Goal: Check status: Check status

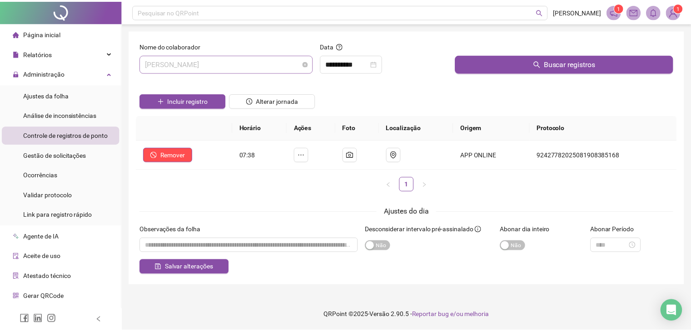
scroll to position [44, 0]
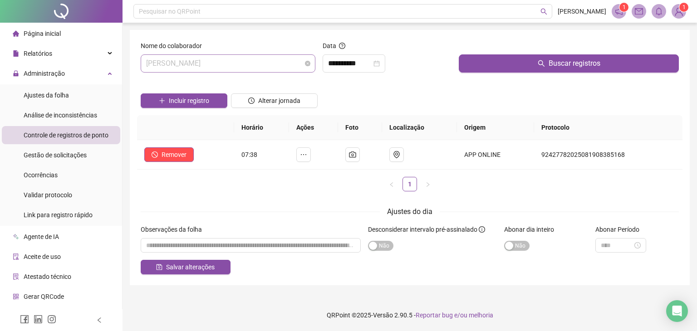
click at [281, 65] on span "[PERSON_NAME]" at bounding box center [228, 63] width 164 height 17
click at [306, 66] on div "[PERSON_NAME] [PERSON_NAME]" at bounding box center [228, 63] width 175 height 18
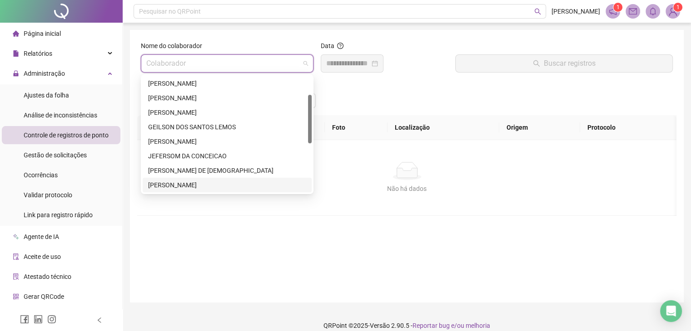
click at [222, 62] on input "search" at bounding box center [222, 63] width 153 height 17
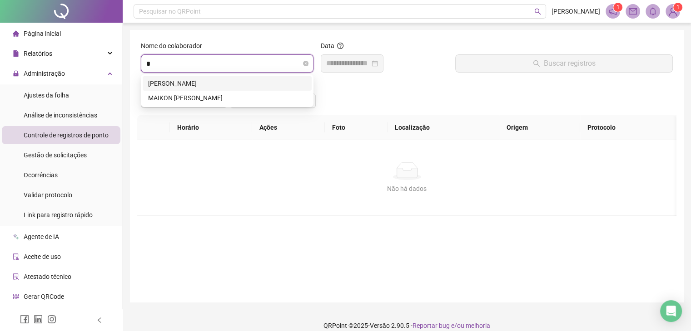
scroll to position [0, 0]
type input "*****"
click at [222, 86] on div "[PERSON_NAME]" at bounding box center [227, 84] width 158 height 10
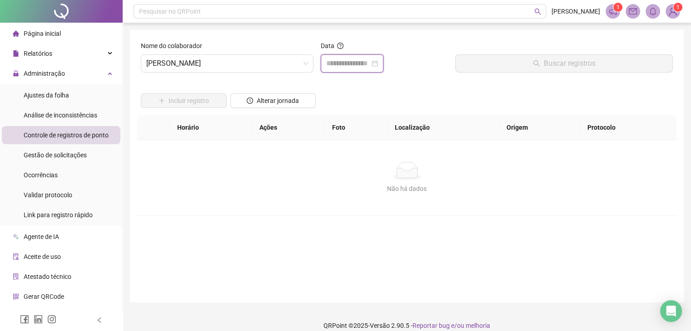
click at [370, 64] on input at bounding box center [348, 63] width 44 height 11
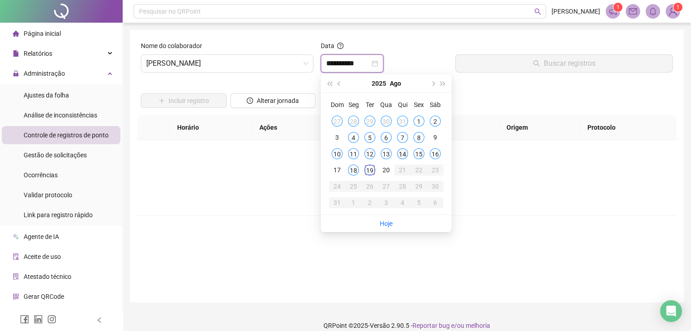
type input "**********"
click at [369, 170] on div "19" at bounding box center [369, 170] width 11 height 11
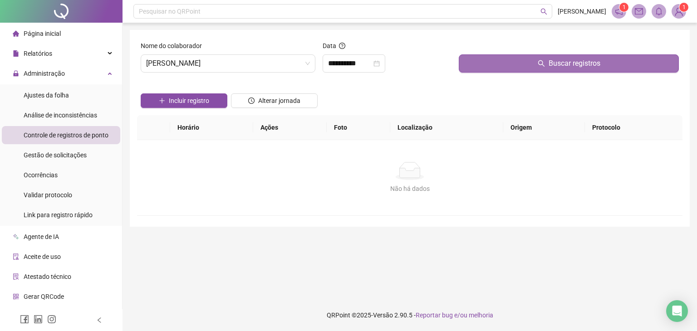
click at [499, 66] on button "Buscar registros" at bounding box center [569, 63] width 220 height 18
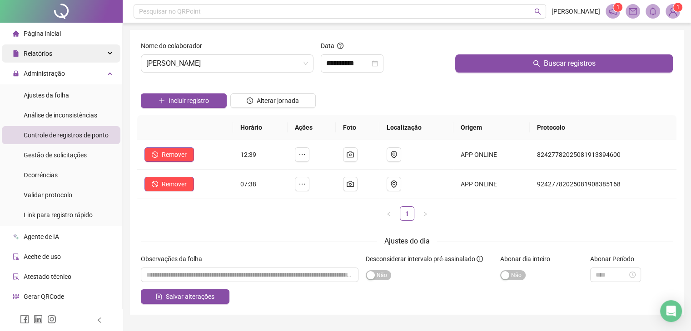
click at [66, 55] on div "Relatórios" at bounding box center [61, 53] width 118 height 18
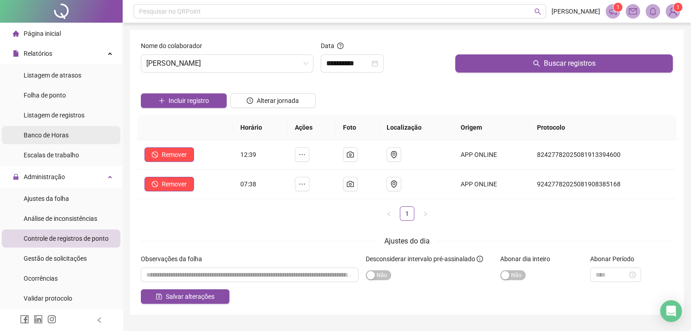
click at [63, 135] on span "Banco de Horas" at bounding box center [46, 135] width 45 height 7
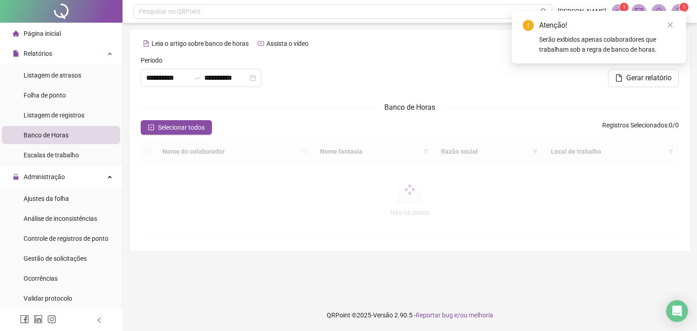
type input "**********"
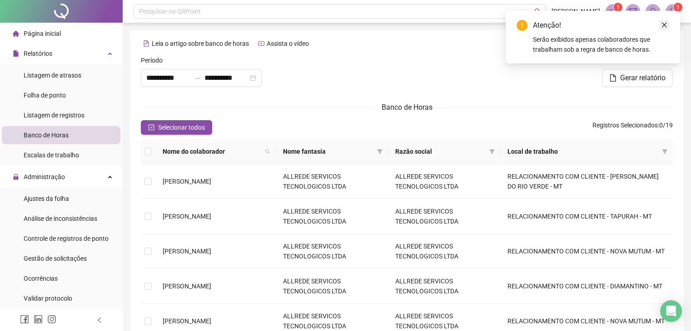
click at [663, 25] on icon "close" at bounding box center [664, 25] width 6 height 6
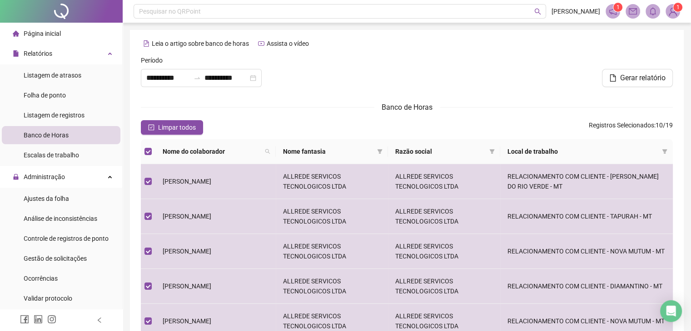
click at [231, 148] on span "Nome do colaborador" at bounding box center [212, 152] width 99 height 10
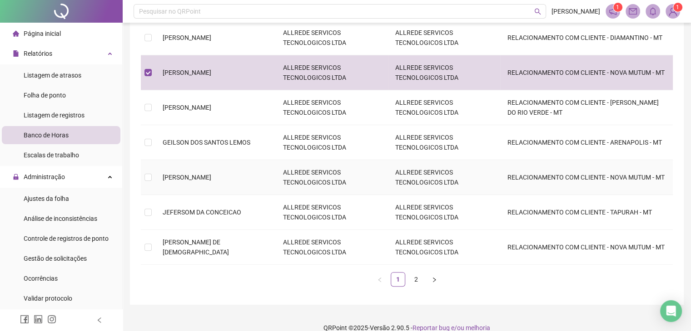
scroll to position [261, 0]
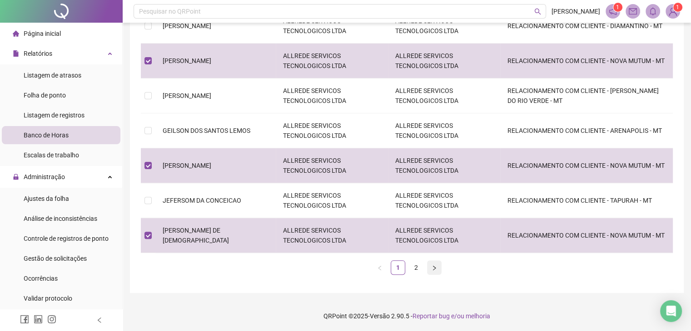
click at [428, 267] on button "button" at bounding box center [434, 268] width 15 height 15
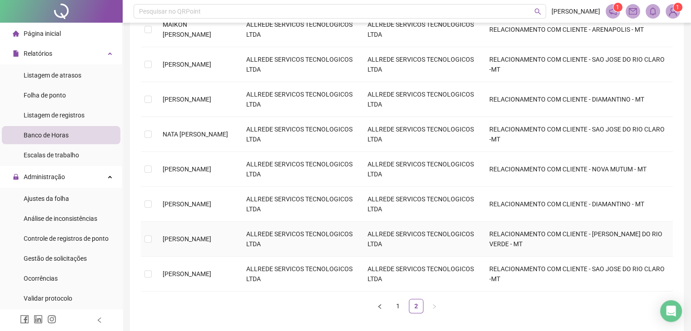
scroll to position [0, 0]
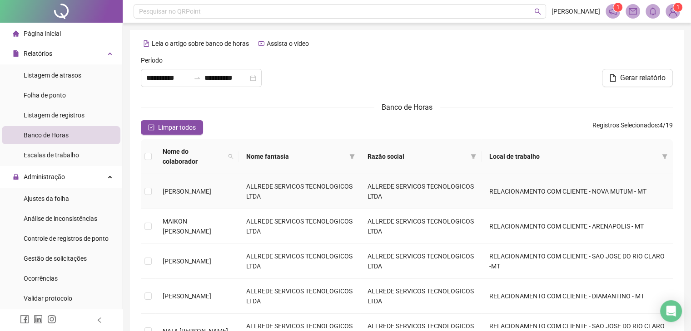
click at [169, 188] on span "[PERSON_NAME]" at bounding box center [187, 191] width 49 height 7
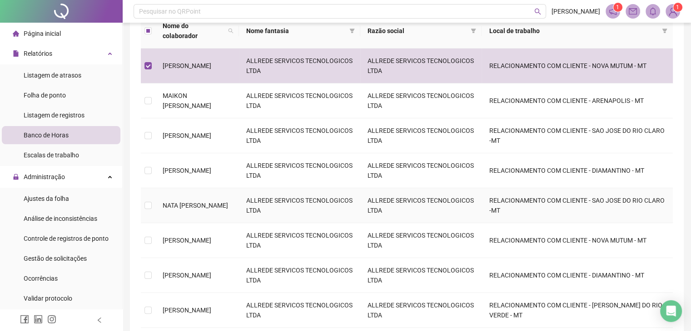
scroll to position [182, 0]
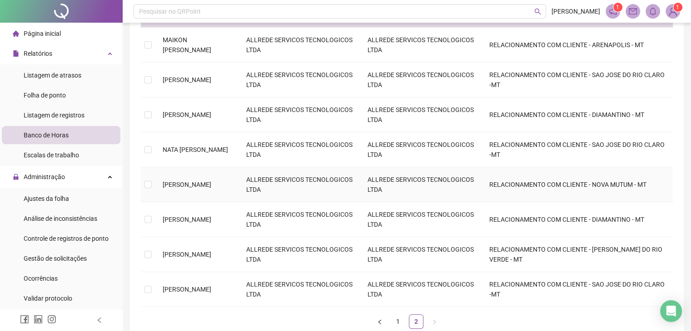
click at [193, 181] on span "[PERSON_NAME]" at bounding box center [187, 184] width 49 height 7
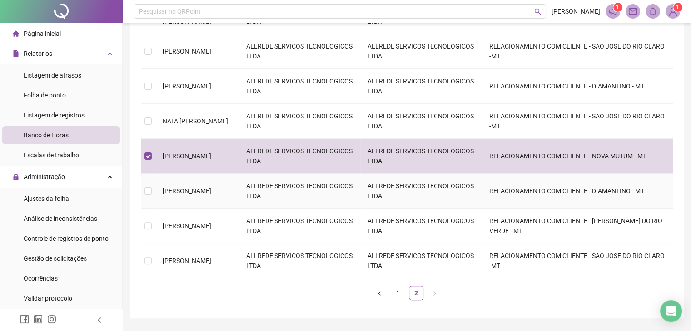
scroll to position [226, 0]
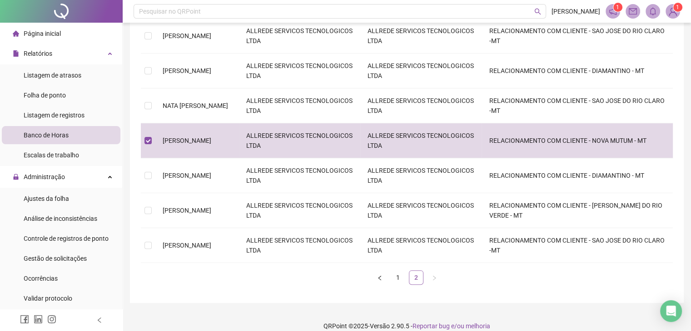
click at [421, 271] on link "2" at bounding box center [416, 278] width 14 height 14
click at [395, 271] on link "1" at bounding box center [398, 278] width 14 height 14
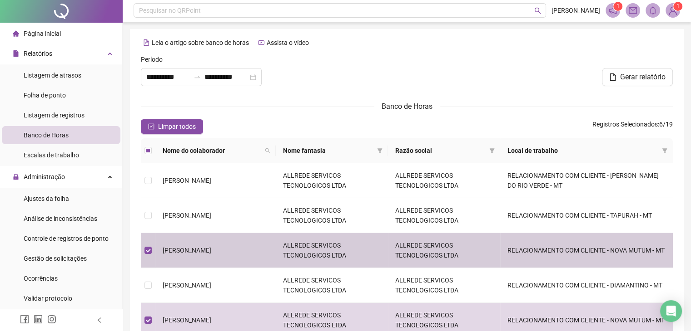
scroll to position [0, 0]
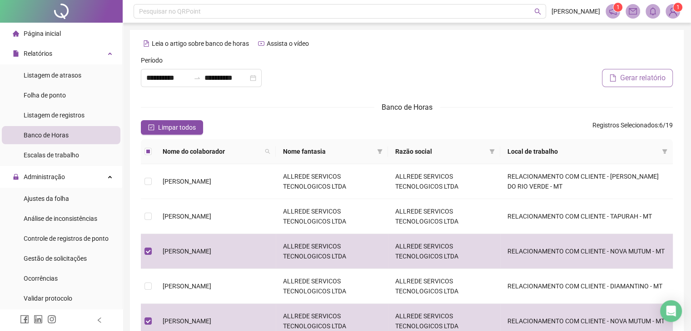
click at [615, 79] on icon "file" at bounding box center [612, 77] width 7 height 7
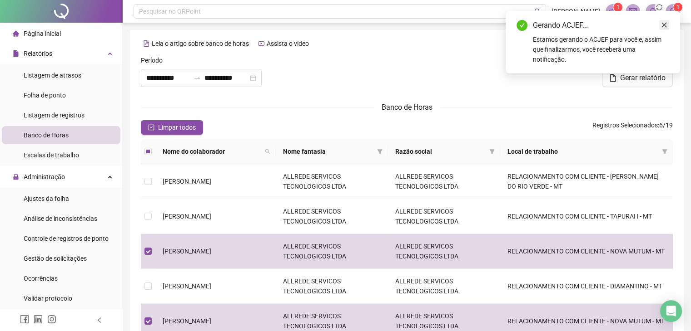
click at [666, 25] on icon "close" at bounding box center [664, 25] width 6 height 6
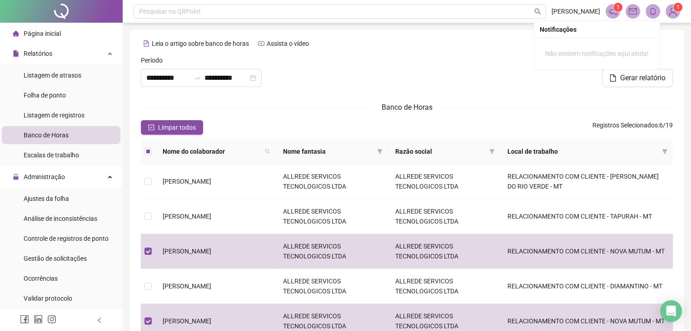
click at [651, 12] on icon "bell" at bounding box center [652, 11] width 8 height 8
drag, startPoint x: 648, startPoint y: 13, endPoint x: 630, endPoint y: 23, distance: 20.7
click at [648, 13] on icon "bell" at bounding box center [652, 11] width 8 height 8
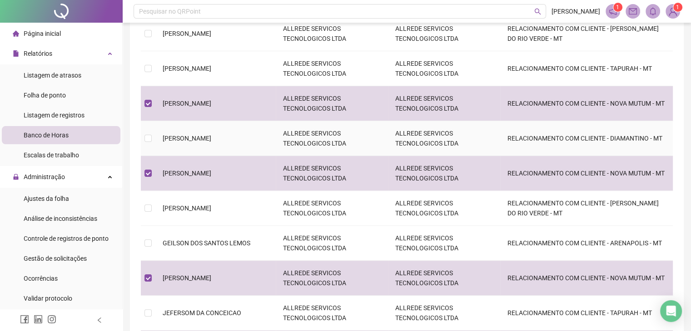
scroll to position [182, 0]
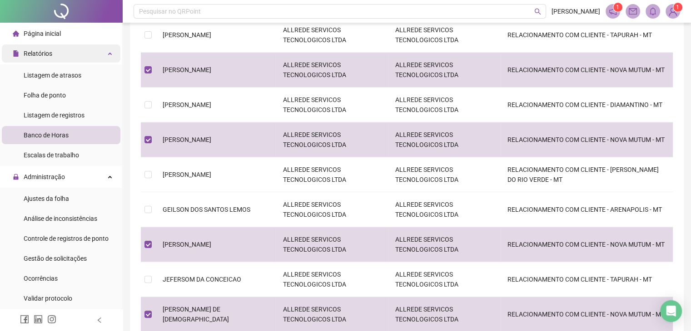
click at [88, 44] on div "Relatórios" at bounding box center [61, 53] width 118 height 18
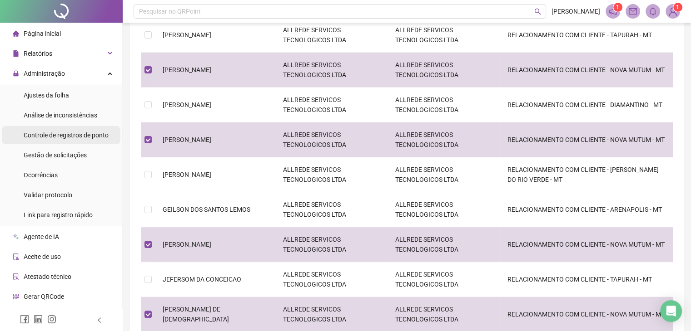
click at [74, 138] on span "Controle de registros de ponto" at bounding box center [66, 135] width 85 height 7
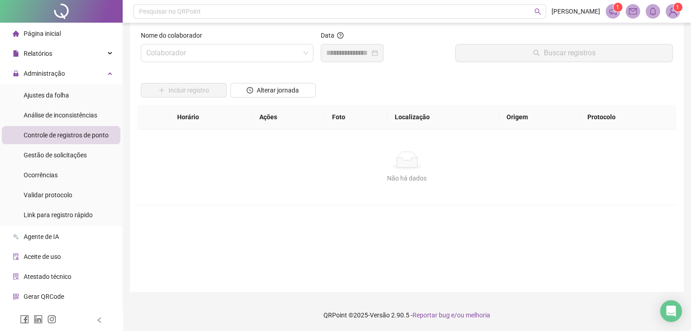
scroll to position [10, 0]
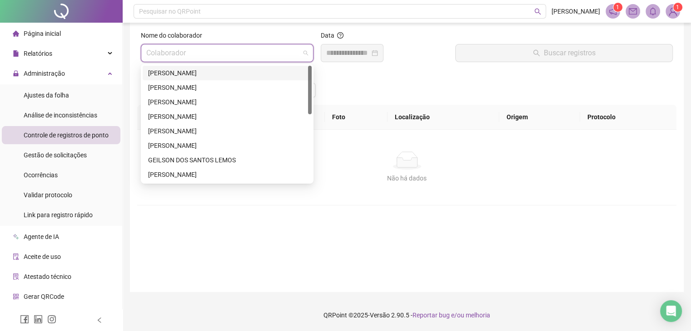
click at [222, 57] on input "search" at bounding box center [222, 52] width 153 height 17
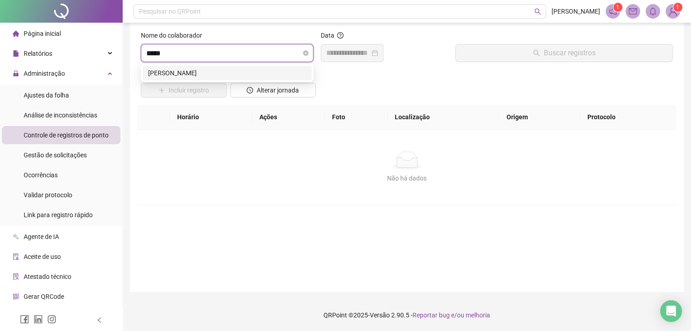
type input "******"
click at [251, 74] on div "[PERSON_NAME]" at bounding box center [227, 73] width 158 height 10
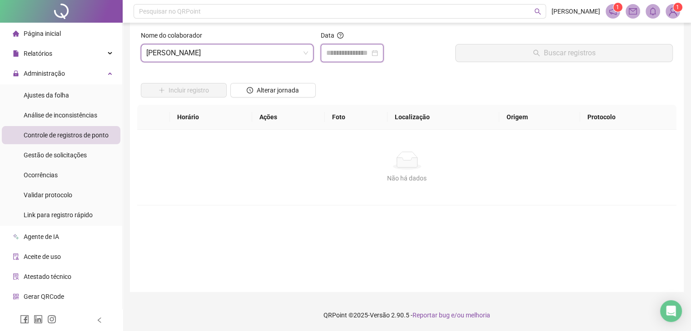
click at [362, 54] on input at bounding box center [348, 53] width 44 height 11
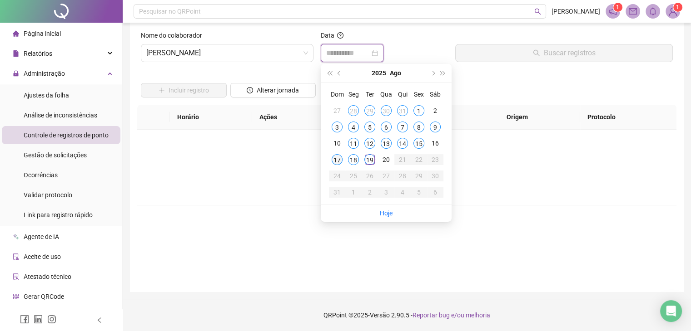
type input "**********"
click at [370, 162] on div "19" at bounding box center [369, 159] width 11 height 11
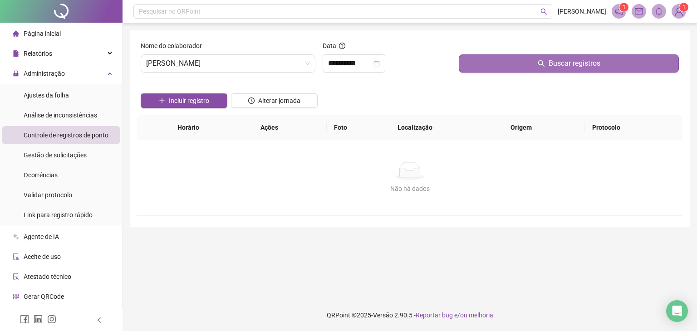
click at [492, 59] on button "Buscar registros" at bounding box center [569, 63] width 220 height 18
